Goal: Task Accomplishment & Management: Manage account settings

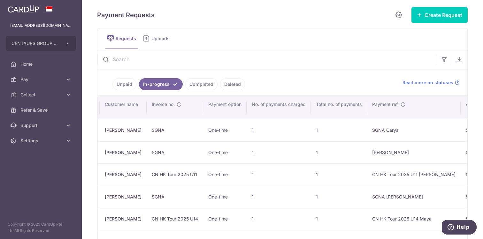
scroll to position [1, 0]
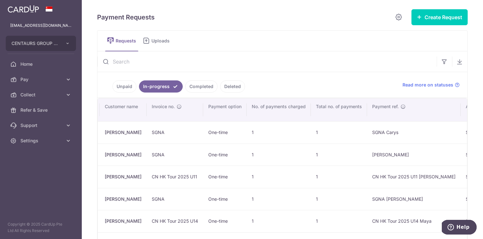
click at [127, 78] on ul "Unpaid In-progress Completed Deleted" at bounding box center [246, 85] width 298 height 26
click at [127, 89] on link "Unpaid" at bounding box center [124, 87] width 24 height 12
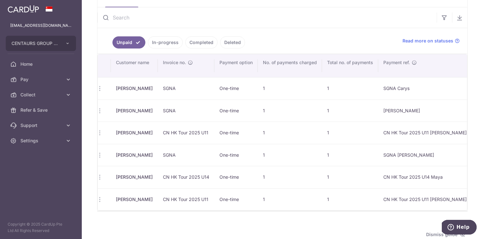
scroll to position [0, 0]
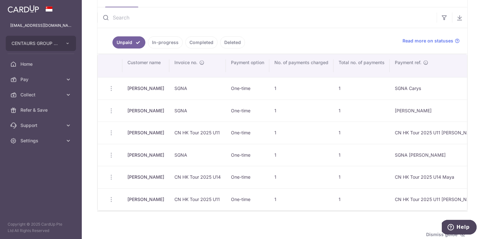
click at [166, 40] on link "In-progress" at bounding box center [165, 42] width 35 height 12
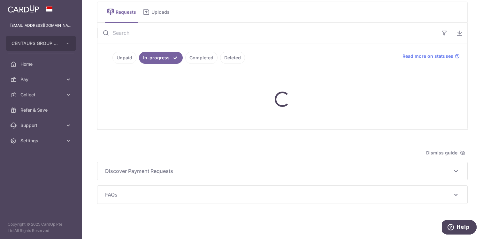
scroll to position [45, 0]
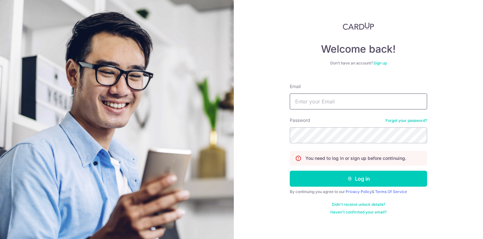
click at [309, 105] on input "Email" at bounding box center [358, 102] width 137 height 16
type input "[EMAIL_ADDRESS][DOMAIN_NAME]"
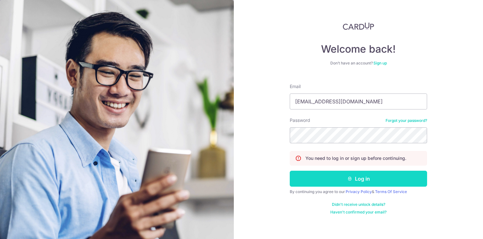
click at [355, 181] on button "Log in" at bounding box center [358, 179] width 137 height 16
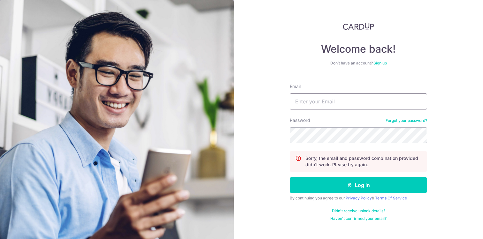
click at [344, 107] on input "Email" at bounding box center [358, 102] width 137 height 16
type input "[EMAIL_ADDRESS][DOMAIN_NAME]"
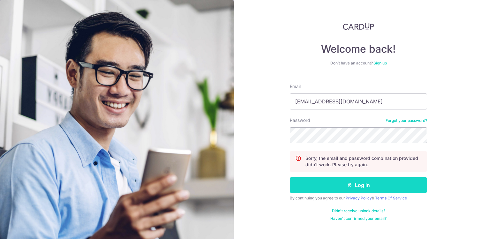
click at [343, 181] on button "Log in" at bounding box center [358, 185] width 137 height 16
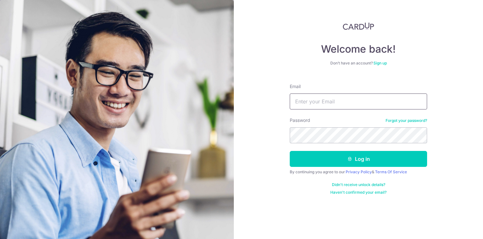
click at [306, 99] on input "Email" at bounding box center [358, 102] width 137 height 16
type input "info@centaursgroup.com"
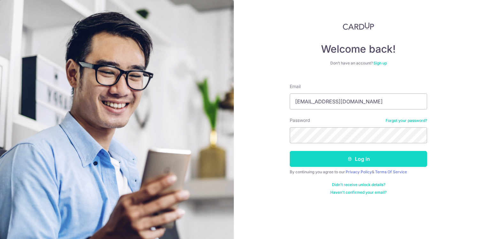
click at [337, 160] on button "Log in" at bounding box center [358, 159] width 137 height 16
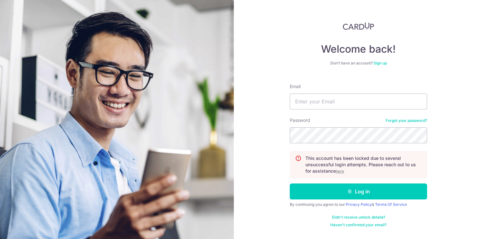
click at [458, 152] on div "Welcome back! Don’t have an account? Sign up Email Password Forgot your passwor…" at bounding box center [358, 119] width 249 height 239
click at [343, 171] on u "here" at bounding box center [340, 171] width 8 height 5
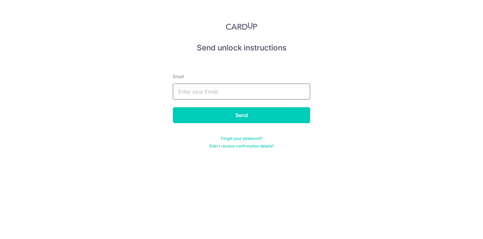
click at [278, 91] on input "text" at bounding box center [241, 92] width 137 height 16
click at [332, 39] on div "Send unlock instructions Email Send Forgot your password? Didn't receive confir…" at bounding box center [241, 119] width 483 height 239
